Goal: Information Seeking & Learning: Learn about a topic

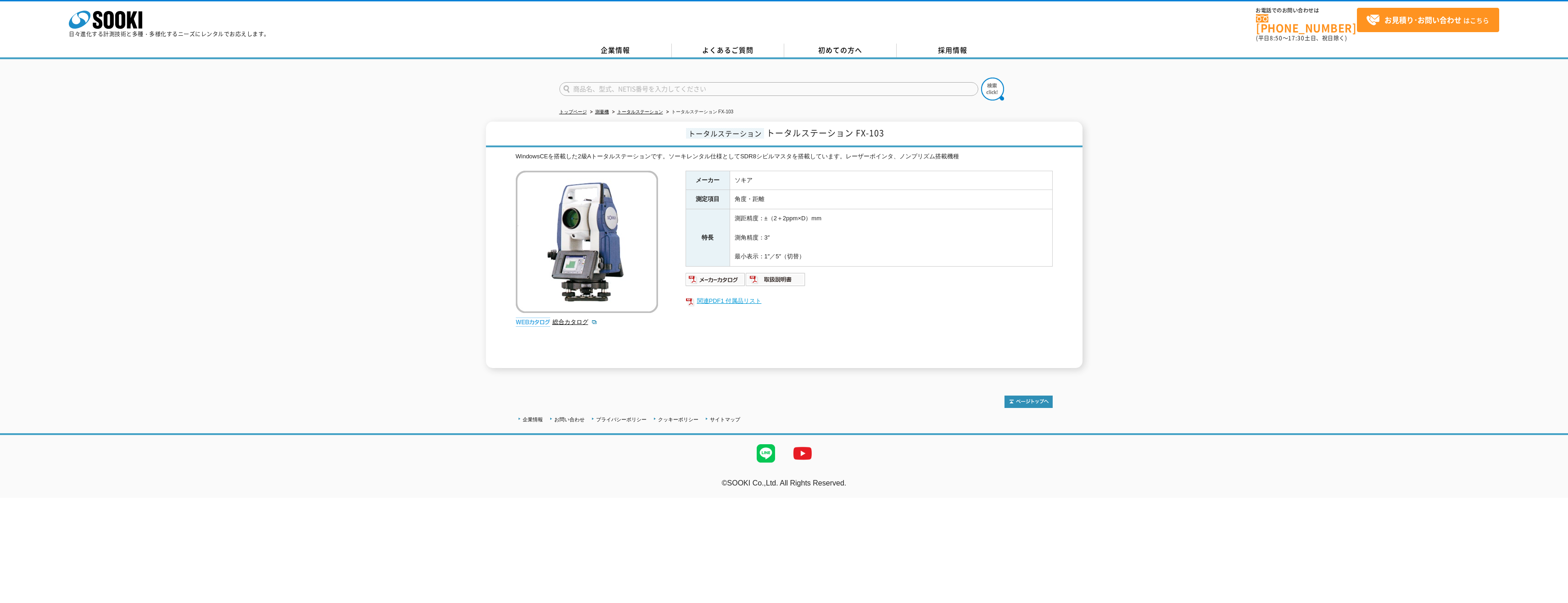
click at [746, 295] on link "関連PDF1 付属品リスト" at bounding box center [869, 301] width 367 height 12
drag, startPoint x: 769, startPoint y: 127, endPoint x: 891, endPoint y: 129, distance: 122.0
click at [891, 129] on h1 "トータルステーション トータルステーション FX-103" at bounding box center [784, 134] width 597 height 26
drag, startPoint x: 891, startPoint y: 129, endPoint x: 875, endPoint y: 129, distance: 16.0
copy span "トータルステーション FX-103"
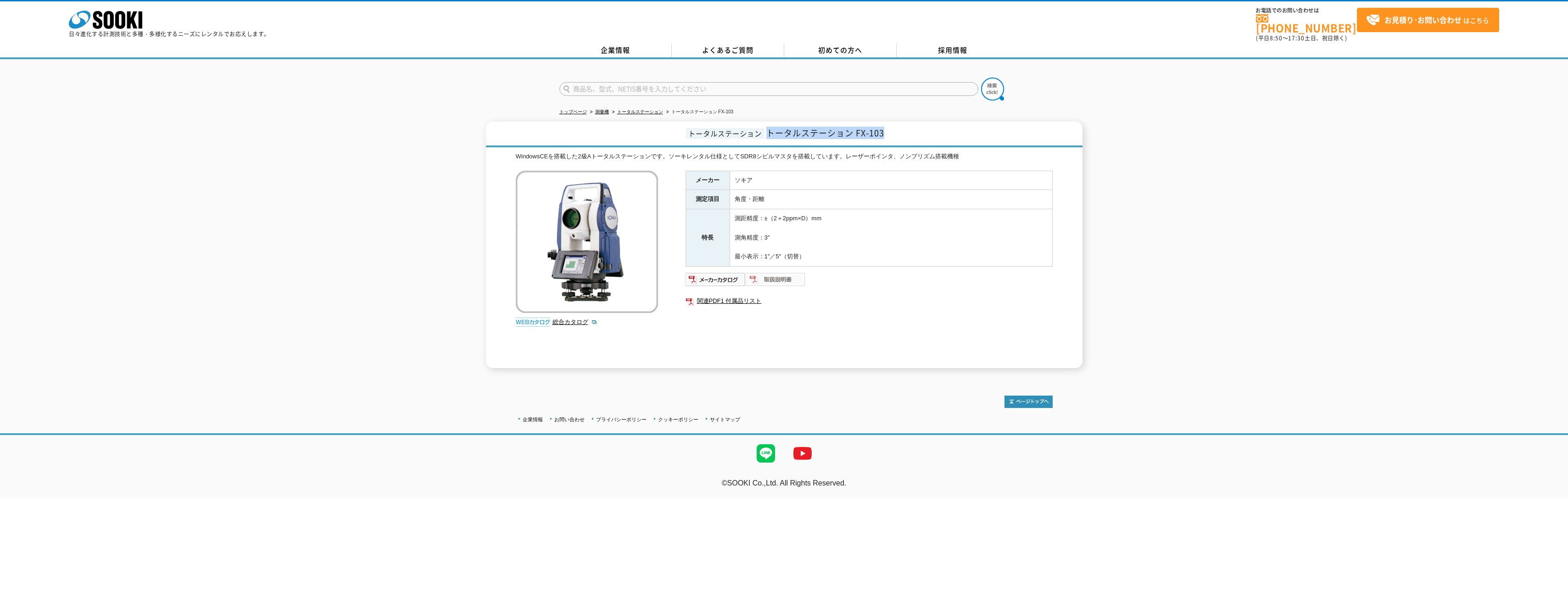
click at [779, 277] on img at bounding box center [775, 279] width 60 height 15
click at [707, 44] on link "よくあるご質問" at bounding box center [728, 51] width 113 height 14
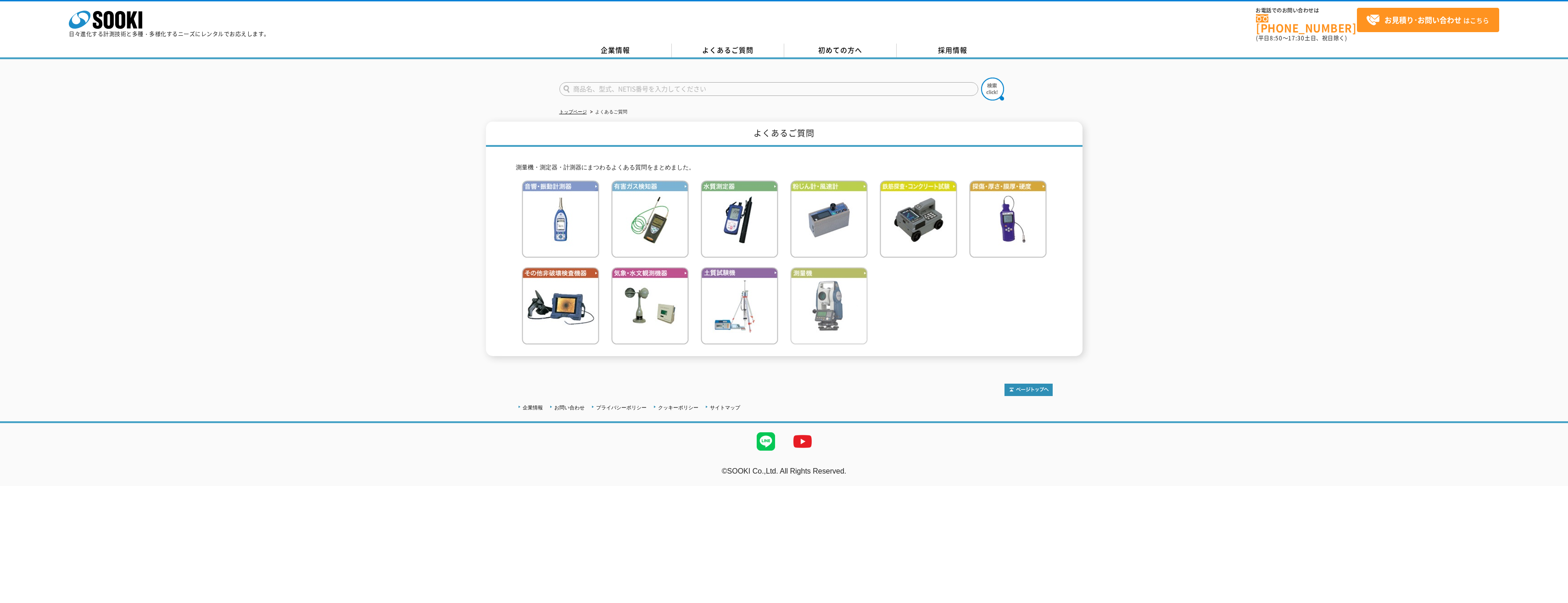
click at [845, 318] on img at bounding box center [828, 305] width 77 height 77
